Goal: Find specific page/section: Find specific page/section

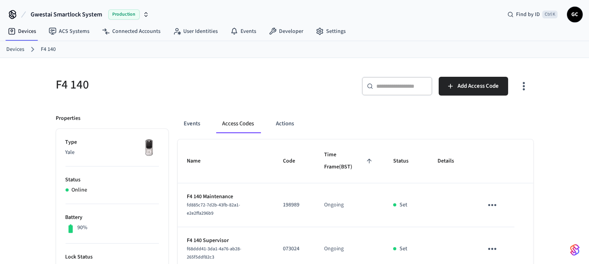
click at [15, 49] on link "Devices" at bounding box center [15, 49] width 18 height 8
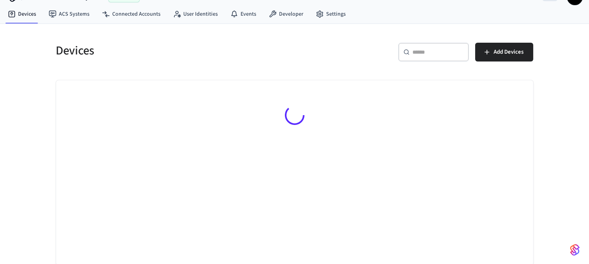
scroll to position [18, 0]
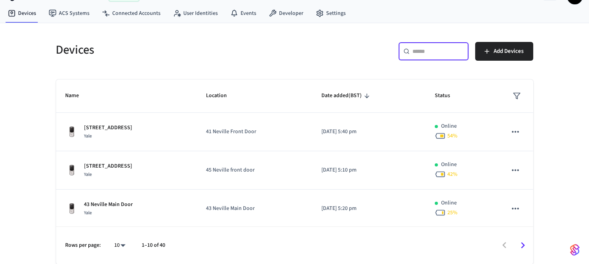
click at [425, 52] on input "text" at bounding box center [438, 51] width 51 height 8
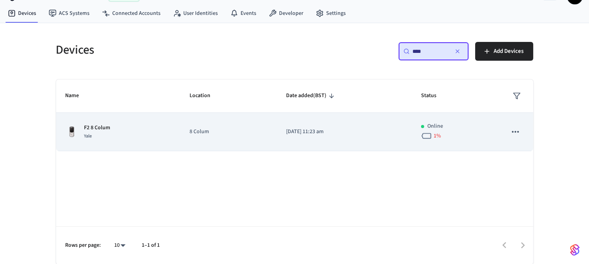
type input "****"
click at [106, 125] on p "F2 8 Colum" at bounding box center [97, 128] width 26 height 8
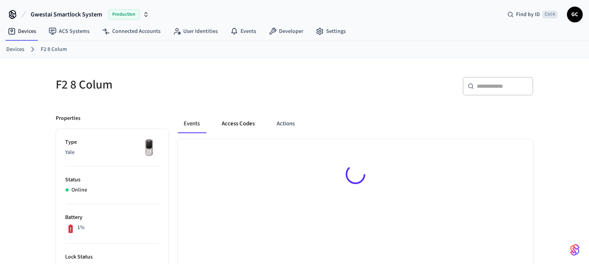
click at [244, 122] on button "Access Codes" at bounding box center [238, 123] width 45 height 19
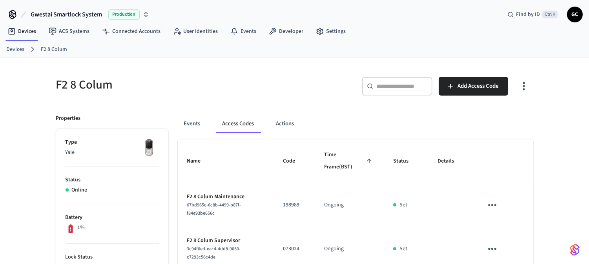
click at [15, 49] on link "Devices" at bounding box center [15, 49] width 18 height 8
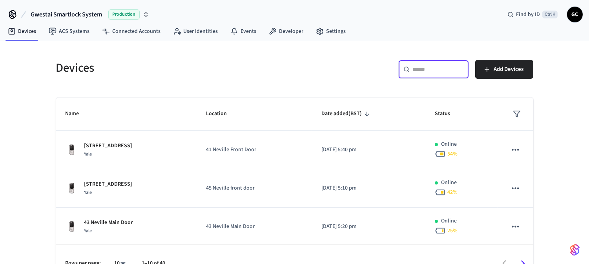
click at [433, 72] on input "text" at bounding box center [438, 69] width 51 height 8
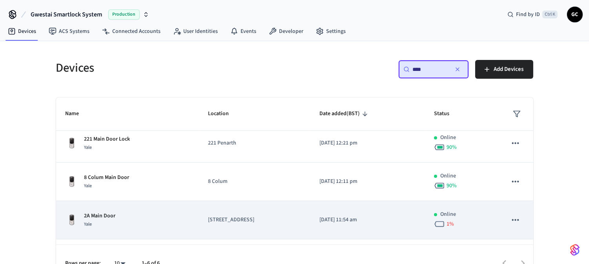
scroll to position [87, 0]
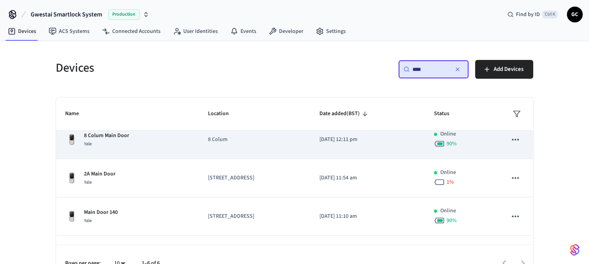
type input "****"
click at [113, 135] on p "8 Colum Main Door" at bounding box center [106, 136] width 45 height 8
click at [120, 136] on p "8 Colum Main Door" at bounding box center [106, 136] width 45 height 8
click at [116, 138] on p "8 Colum Main Door" at bounding box center [106, 136] width 45 height 8
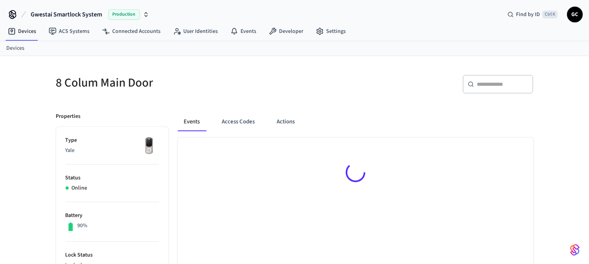
click at [236, 124] on button "Access Codes" at bounding box center [238, 122] width 45 height 19
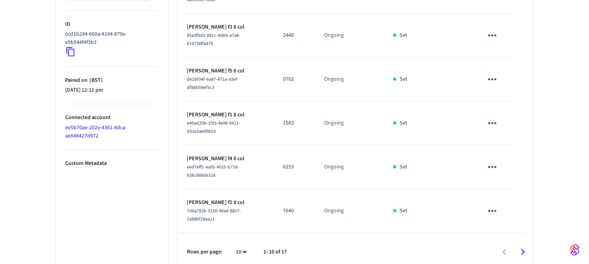
scroll to position [390, 0]
